Goal: Transaction & Acquisition: Purchase product/service

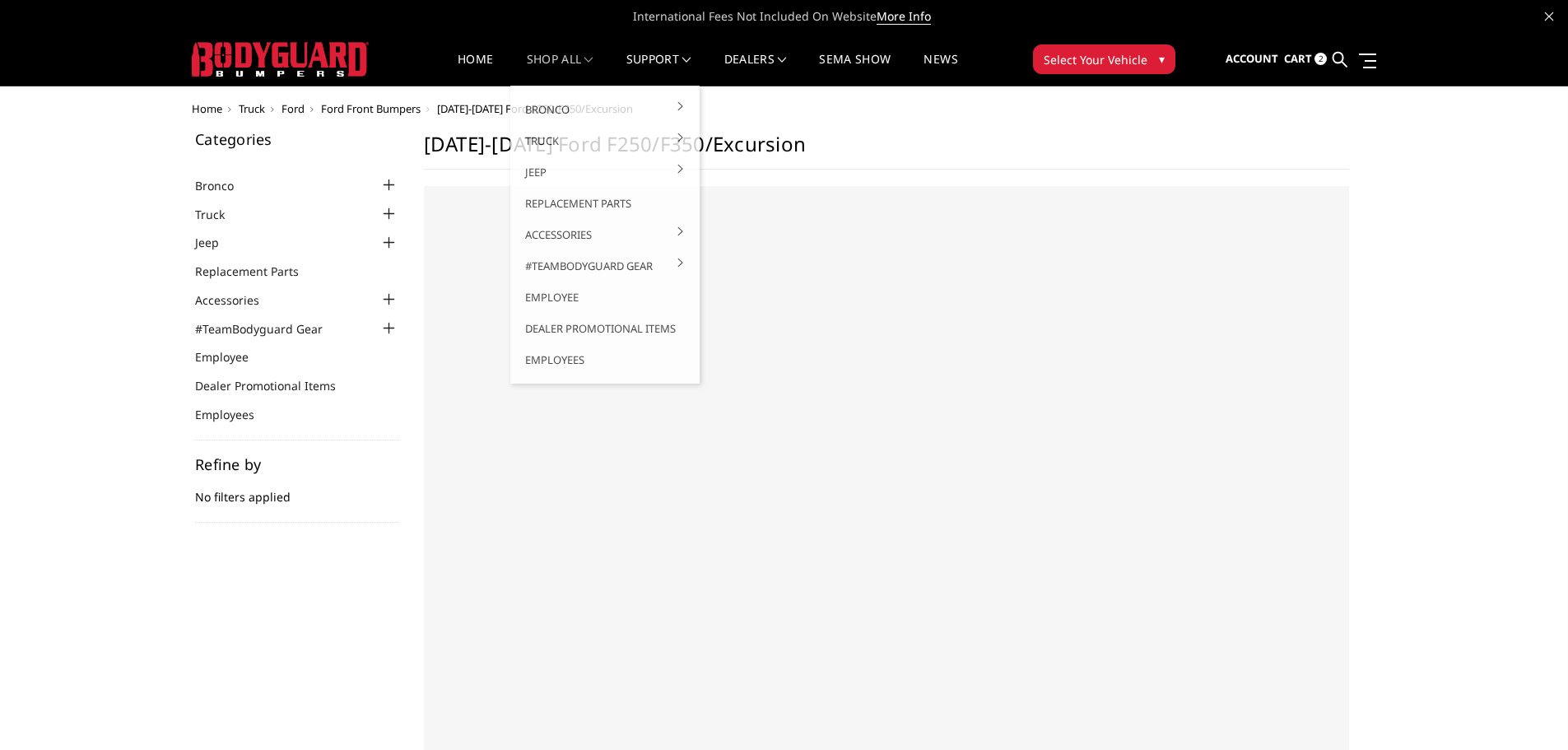
select select "US"
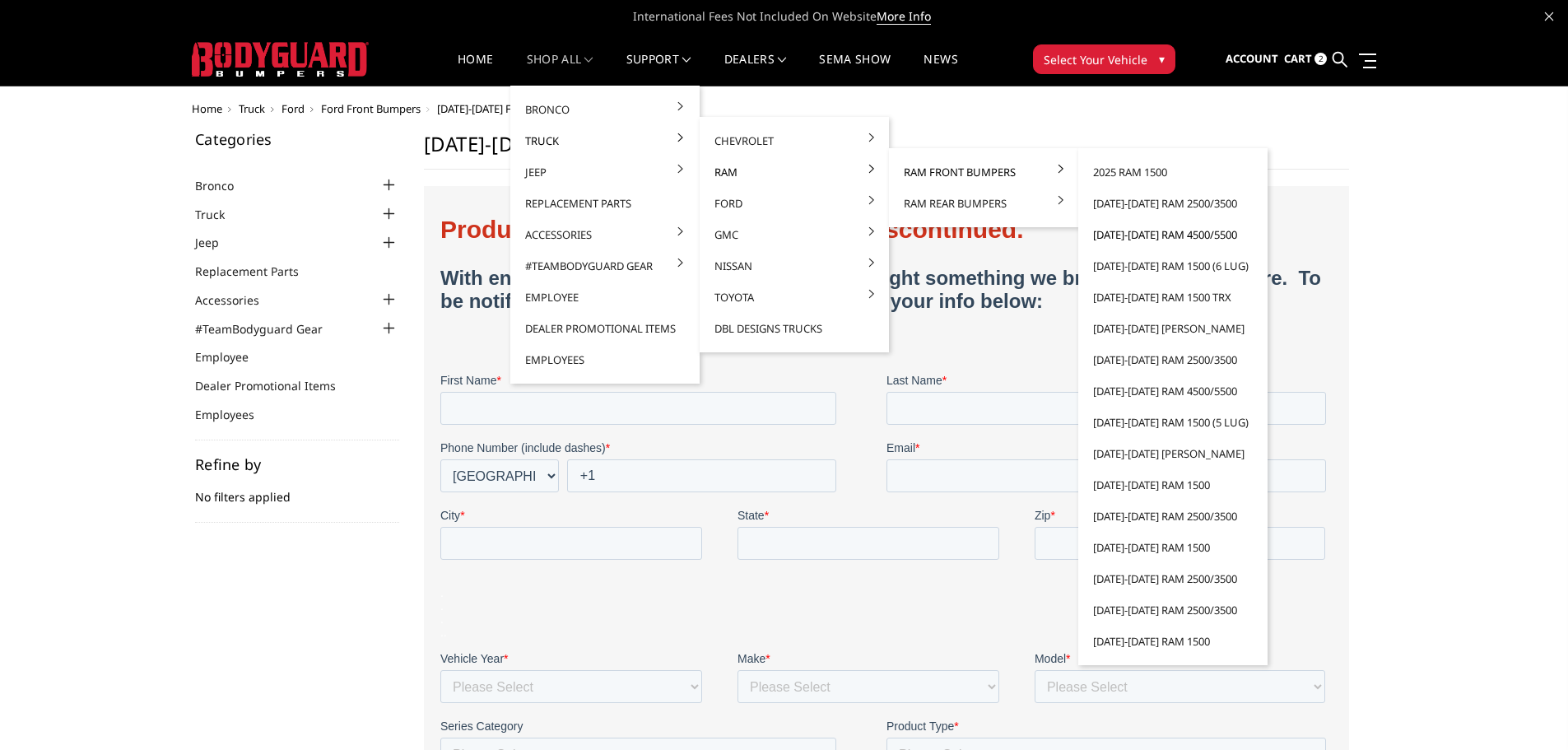
click at [1143, 238] on link "[DATE]-[DATE] Ram 4500/5500" at bounding box center [1173, 234] width 176 height 31
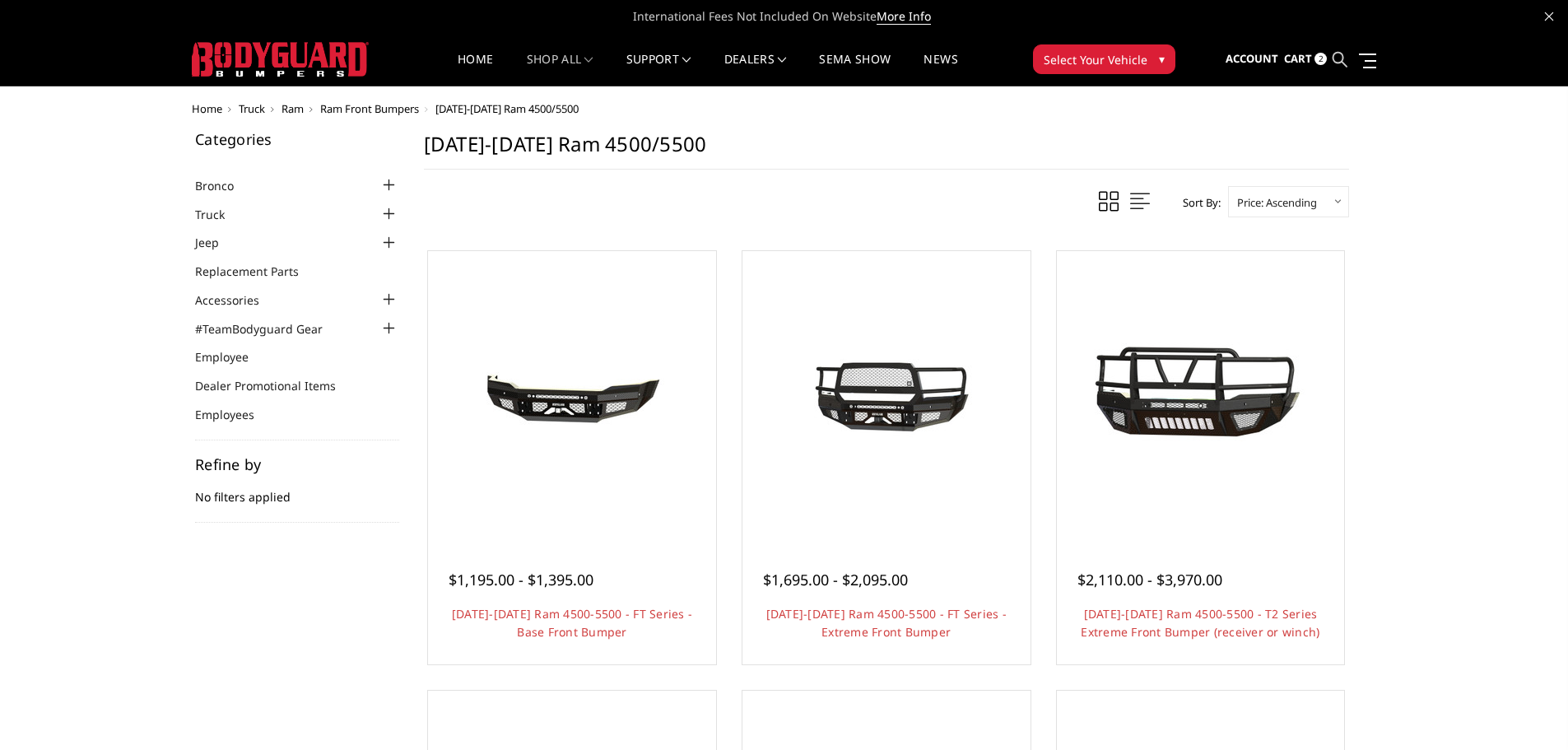
click at [1345, 58] on icon at bounding box center [1340, 59] width 15 height 15
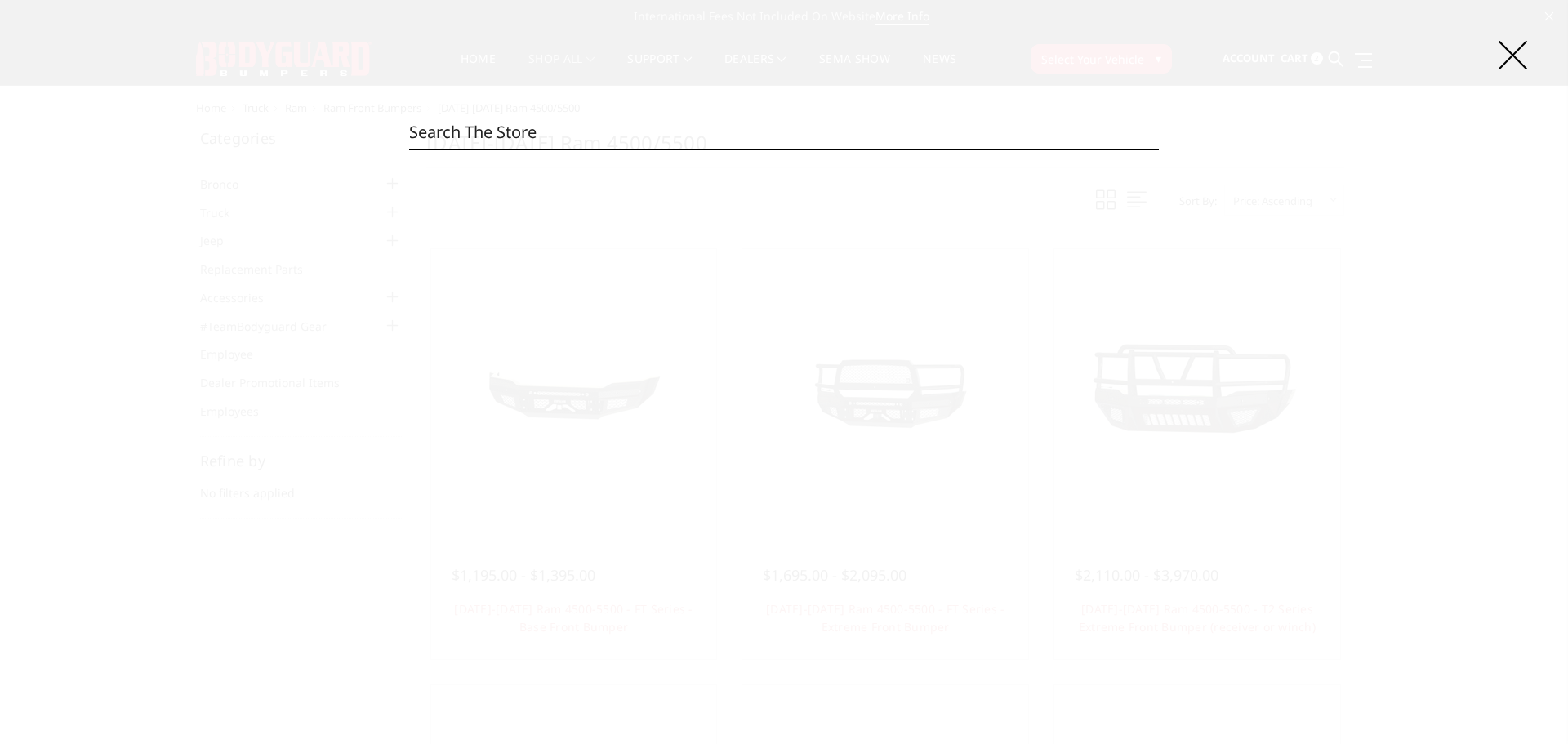
drag, startPoint x: 531, startPoint y: 134, endPoint x: 539, endPoint y: 133, distance: 8.1
click at [531, 133] on input "Search" at bounding box center [784, 132] width 750 height 33
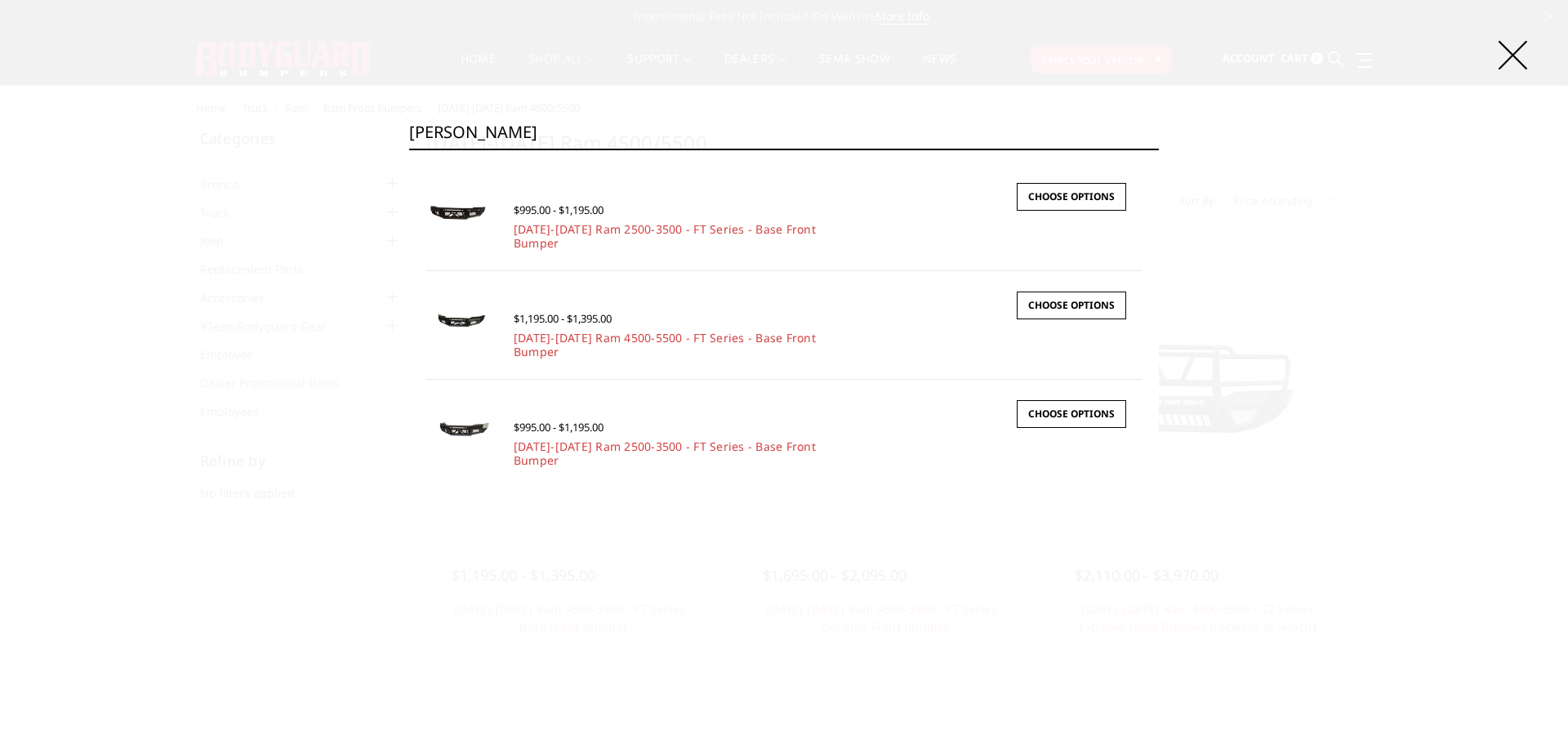
type input "J"
click at [1508, 49] on icon at bounding box center [1513, 55] width 29 height 29
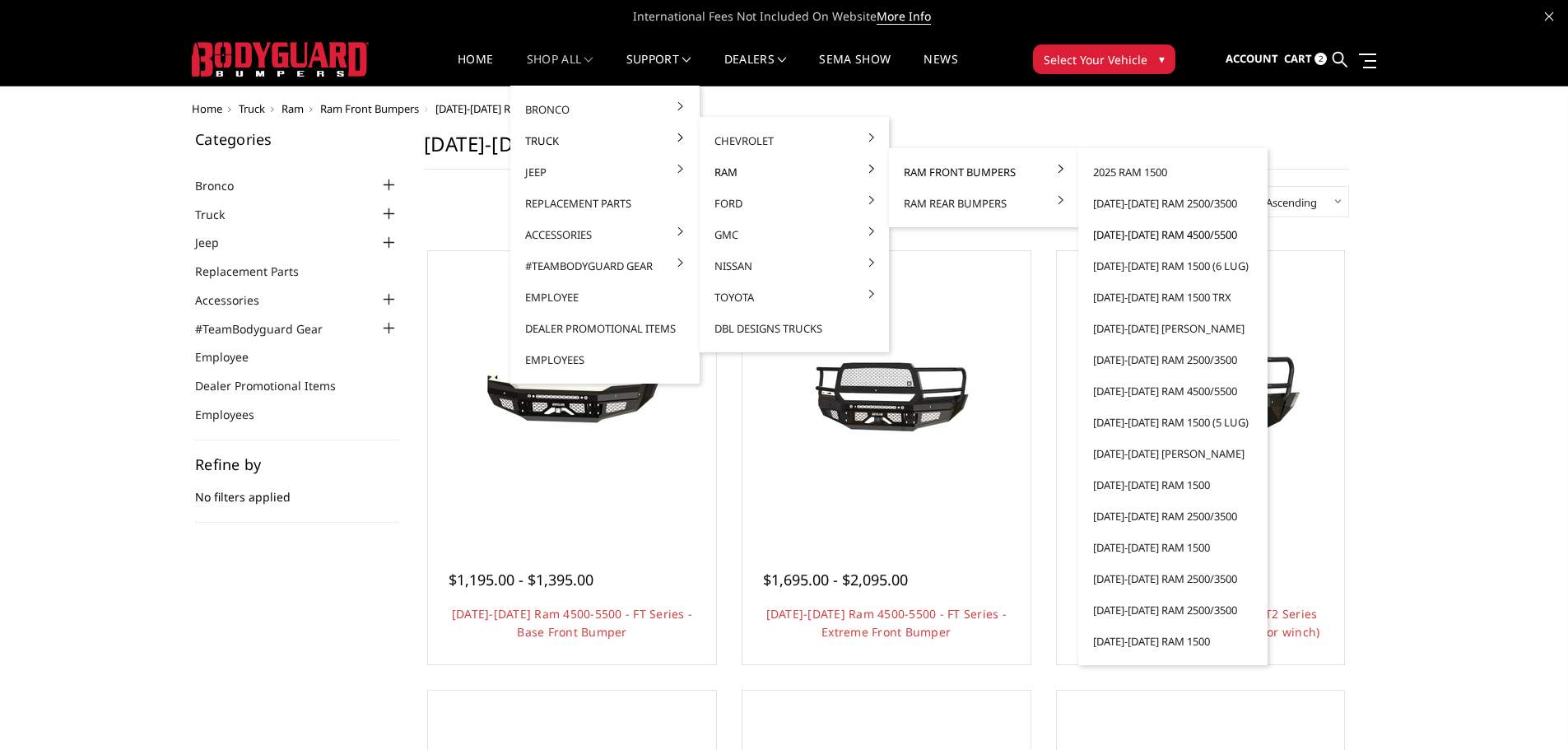
click at [1134, 233] on link "[DATE]-[DATE] Ram 4500/5500" at bounding box center [1173, 234] width 176 height 31
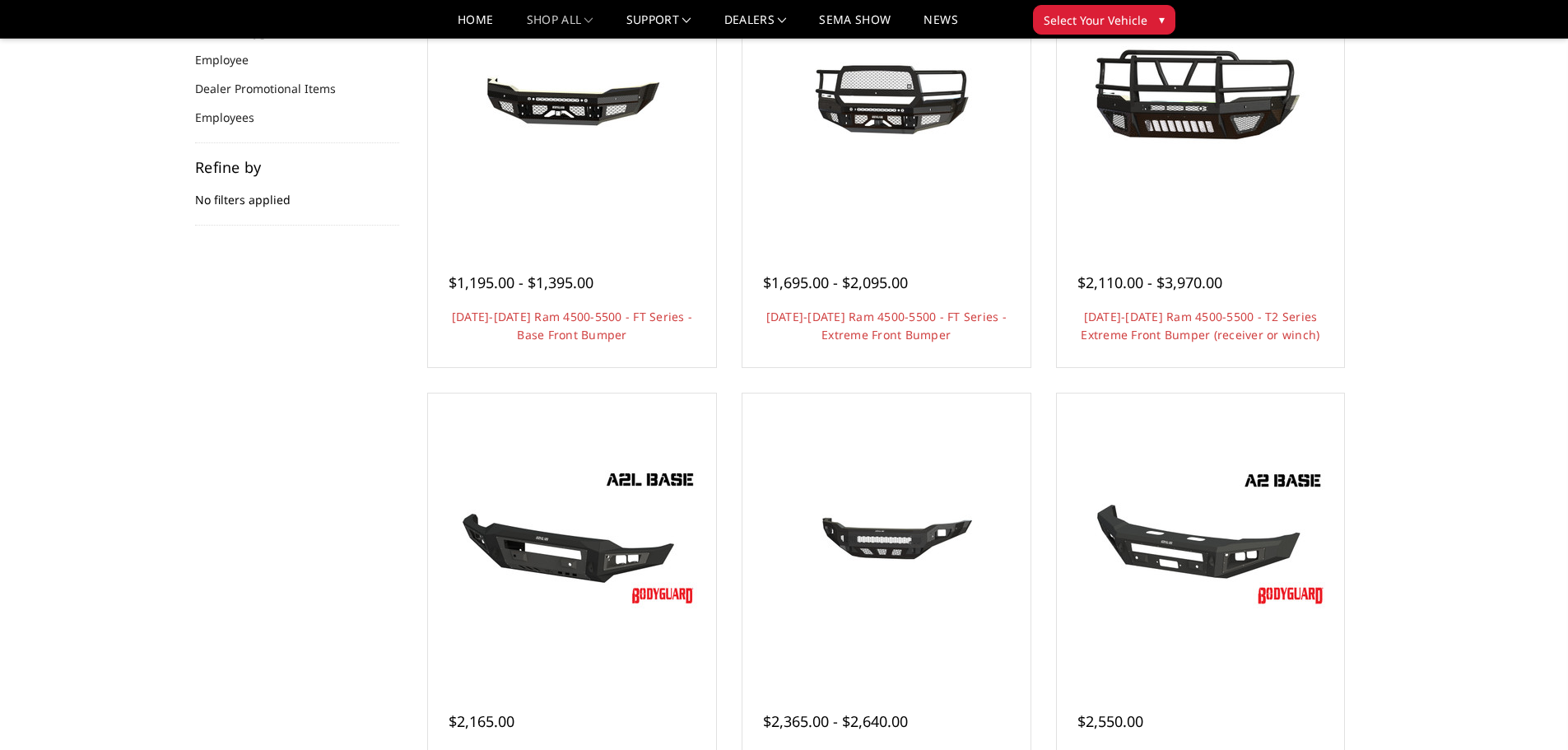
scroll to position [247, 0]
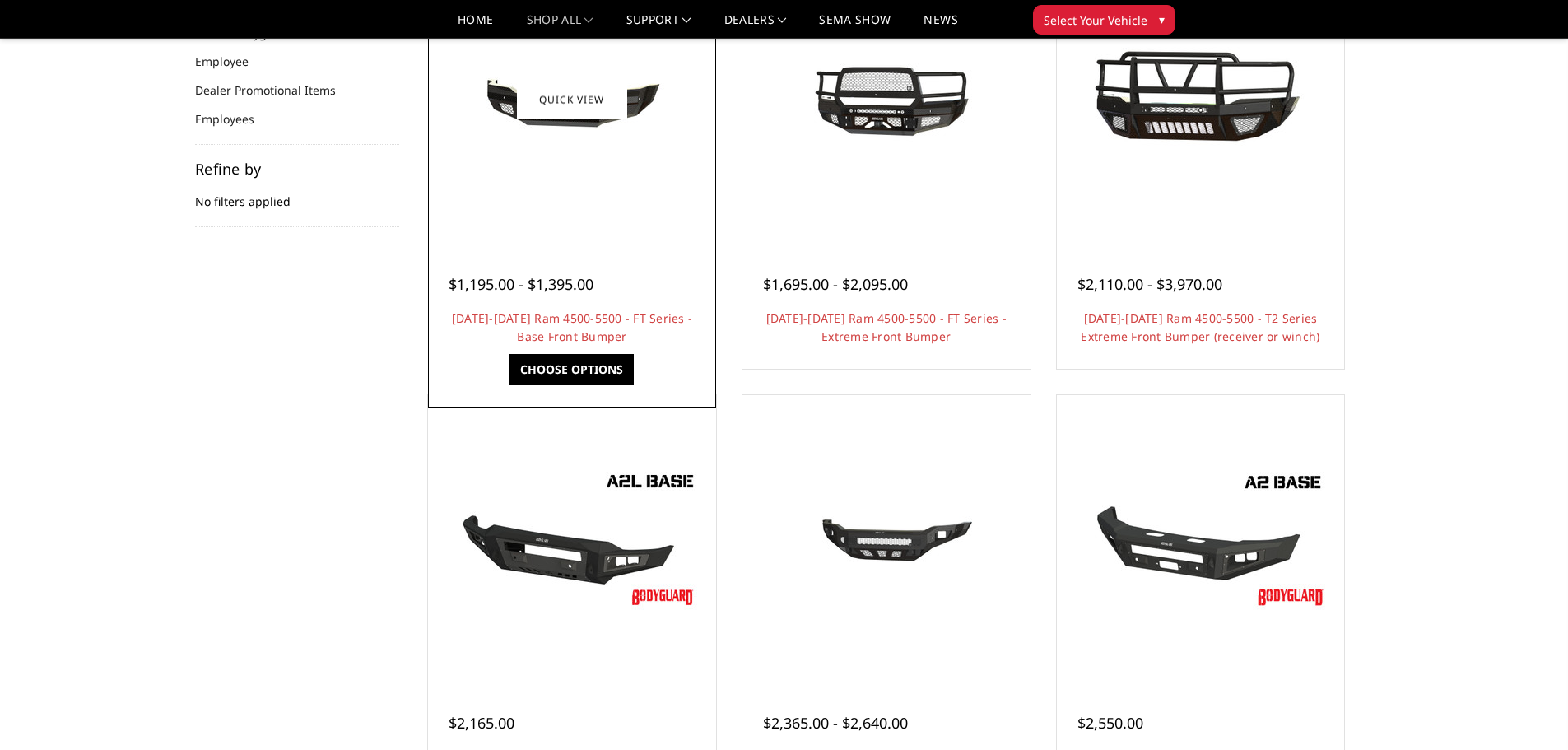
click at [559, 223] on div at bounding box center [572, 99] width 280 height 280
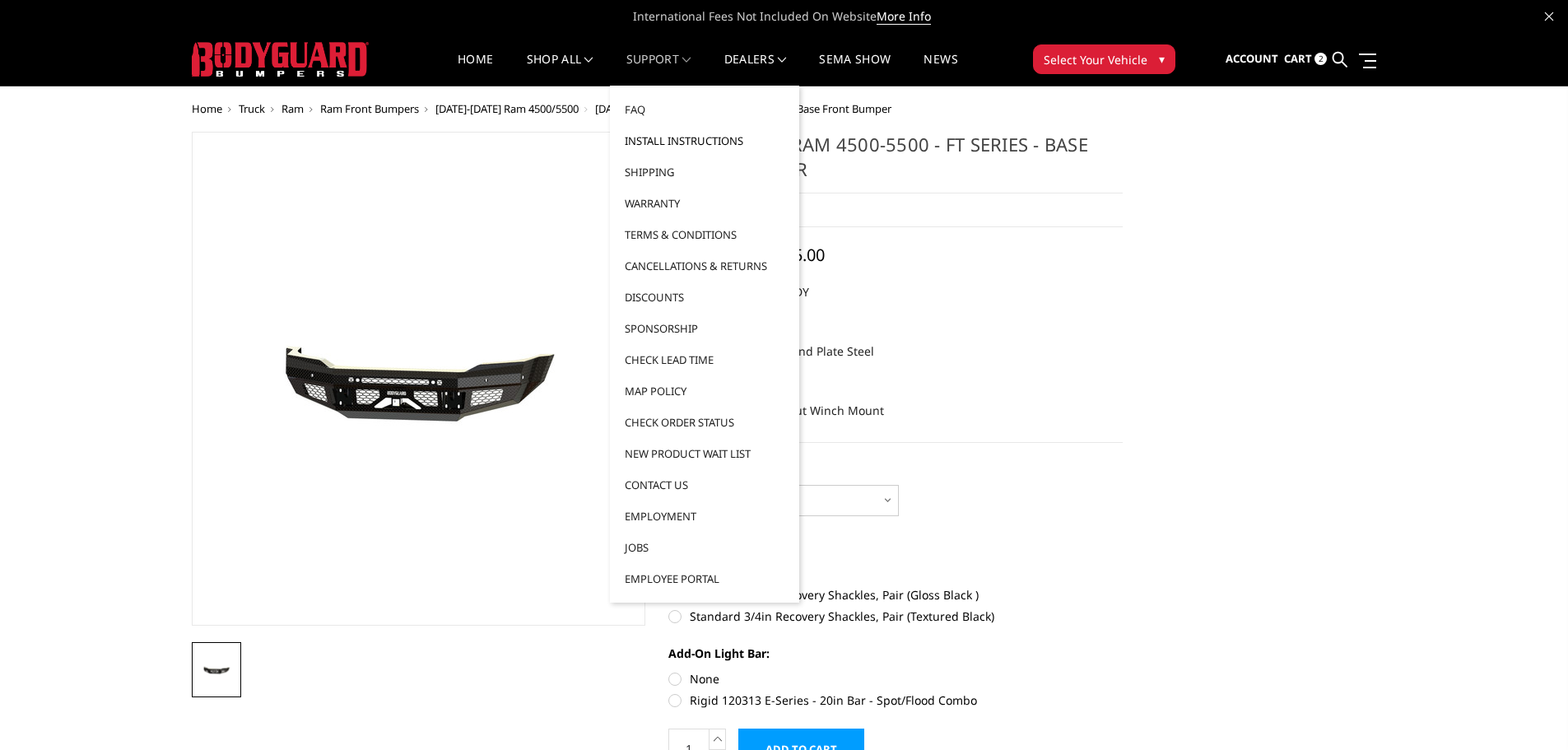
click at [656, 138] on link "Install Instructions" at bounding box center [705, 140] width 176 height 31
